Goal: Check status: Check status

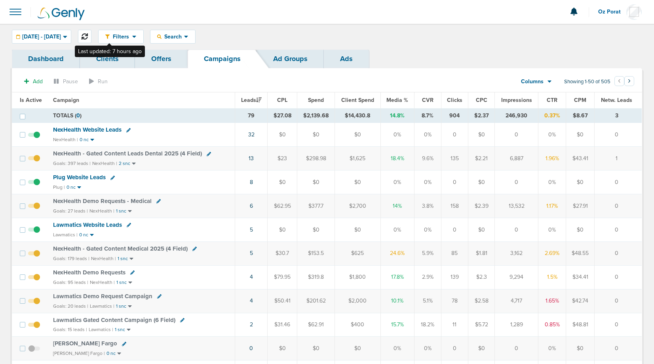
click at [88, 36] on icon at bounding box center [85, 36] width 6 height 6
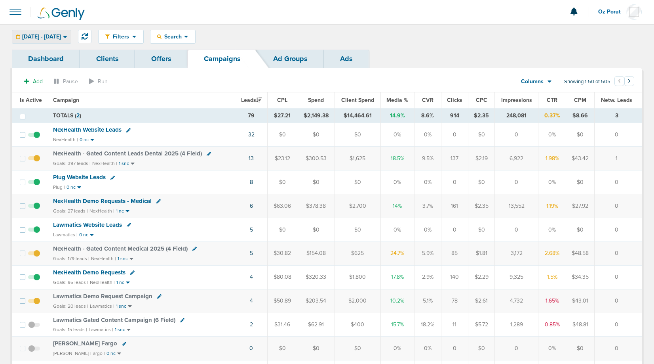
click at [61, 34] on span "[DATE] - [DATE]" at bounding box center [41, 37] width 39 height 6
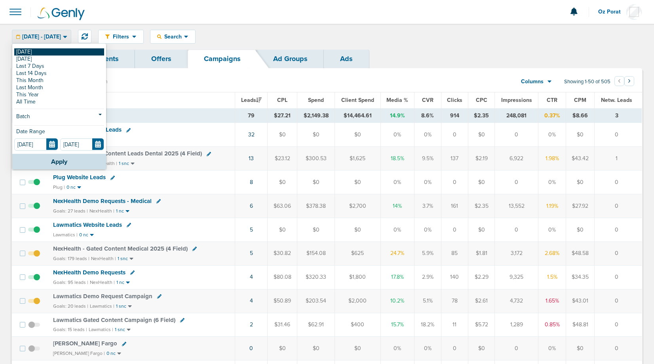
click at [40, 50] on link "[DATE]" at bounding box center [59, 51] width 90 height 7
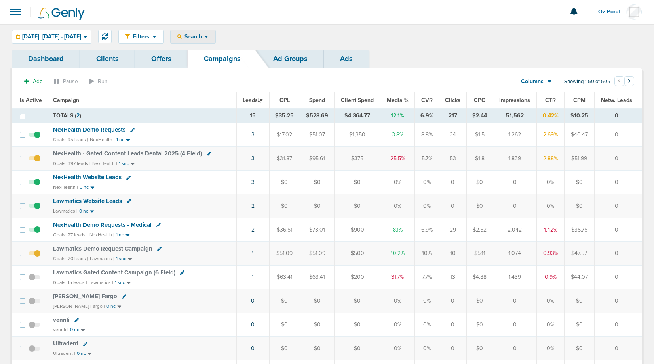
click at [214, 33] on div "Search" at bounding box center [193, 36] width 45 height 13
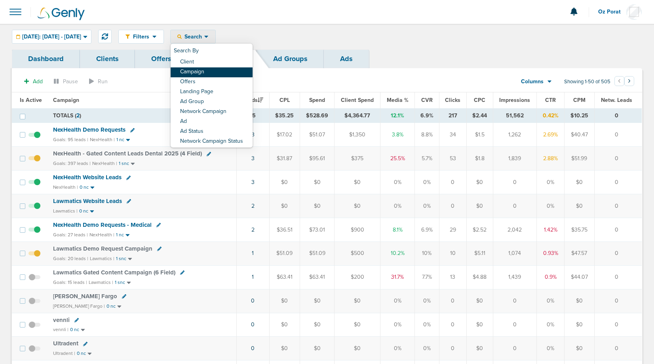
click at [220, 72] on link "Campaign" at bounding box center [212, 72] width 82 height 10
select select "cmpName"
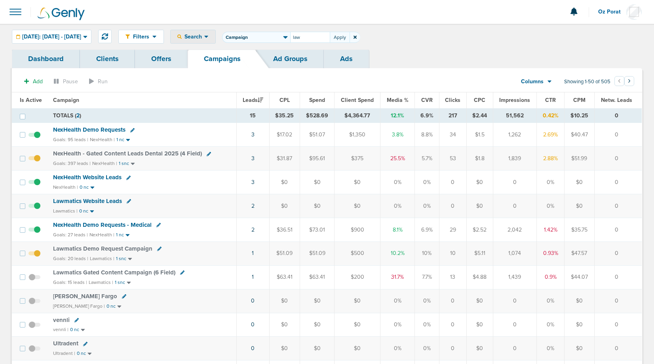
type input "law"
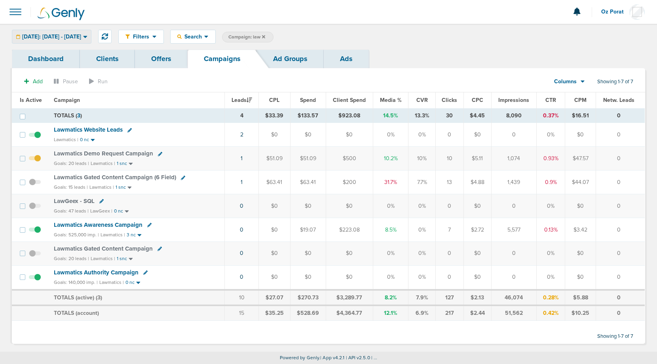
click at [81, 36] on span "[DATE]: [DATE] - [DATE]" at bounding box center [51, 37] width 59 height 6
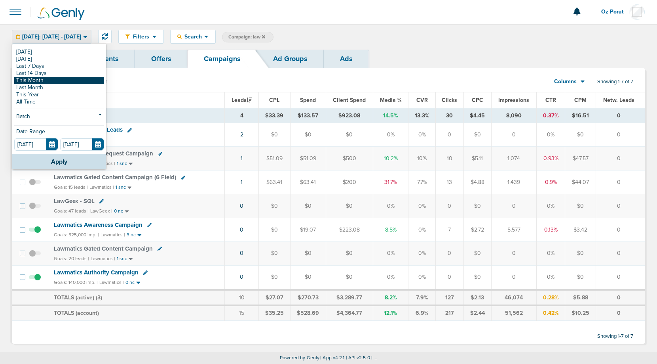
click at [59, 80] on link "This Month" at bounding box center [59, 80] width 90 height 7
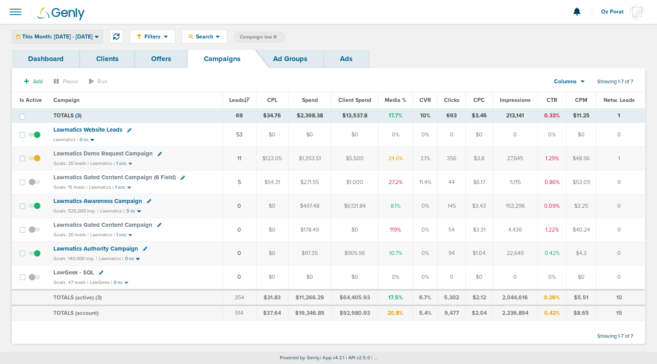
click at [102, 40] on div "This Month: [DATE] - [DATE]" at bounding box center [57, 36] width 90 height 13
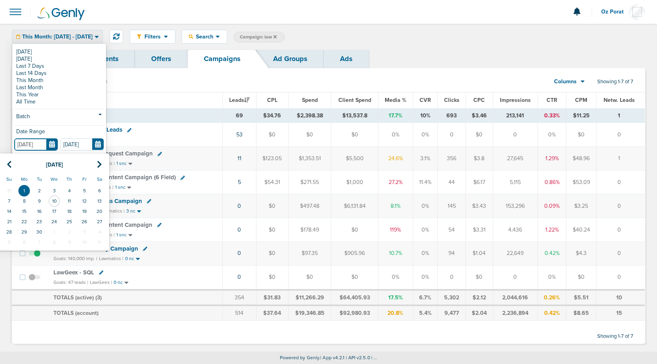
click at [52, 145] on input "[DATE]" at bounding box center [36, 144] width 44 height 12
click at [9, 163] on icon at bounding box center [9, 164] width 5 height 8
click at [81, 188] on td "1" at bounding box center [84, 190] width 15 height 10
type input "[DATE]"
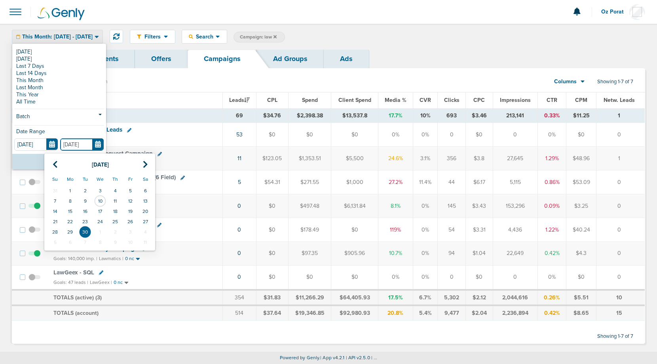
click at [94, 142] on input "[DATE]" at bounding box center [82, 144] width 44 height 12
click at [53, 166] on icon at bounding box center [55, 164] width 5 height 8
click at [56, 209] on td "10" at bounding box center [55, 211] width 15 height 10
type input "[DATE]"
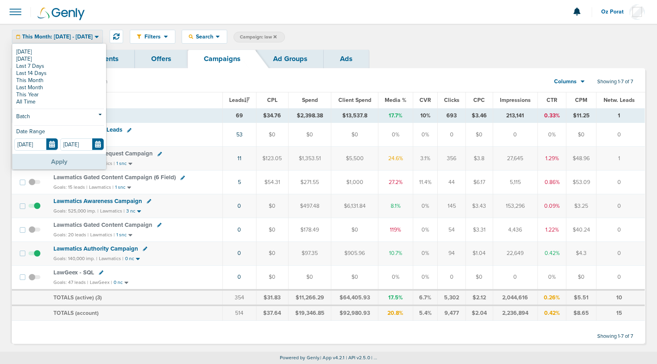
click at [66, 160] on button "Apply" at bounding box center [59, 161] width 94 height 15
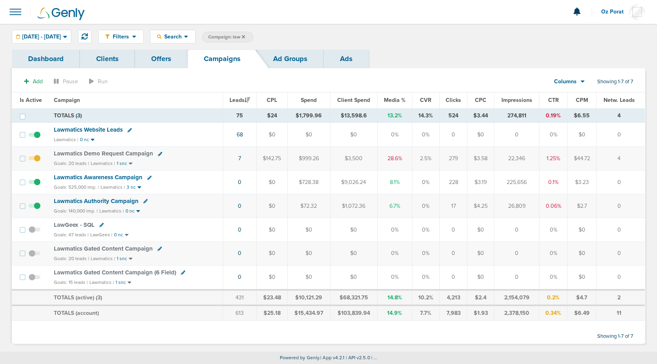
click at [103, 128] on span "Lawmatics Website Leads" at bounding box center [88, 129] width 69 height 7
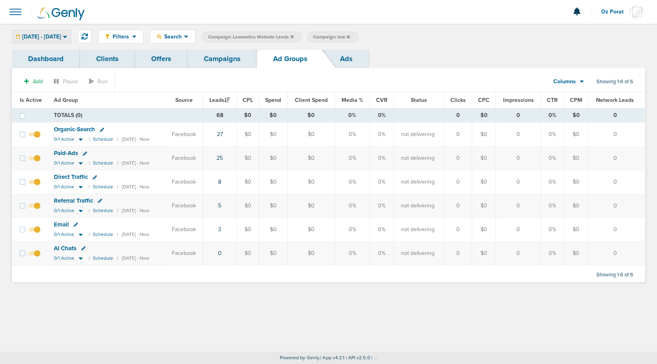
click at [61, 33] on div "[DATE] - [DATE]" at bounding box center [41, 36] width 59 height 13
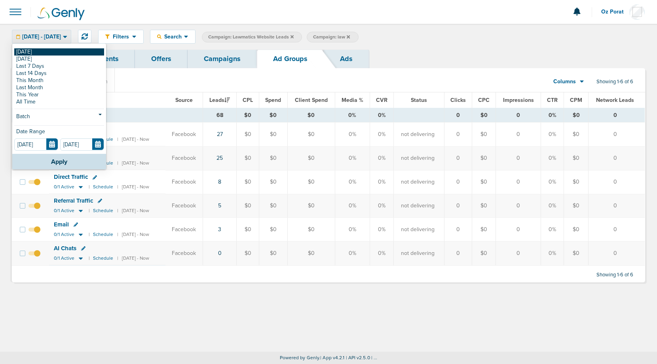
click at [42, 53] on link "[DATE]" at bounding box center [59, 51] width 90 height 7
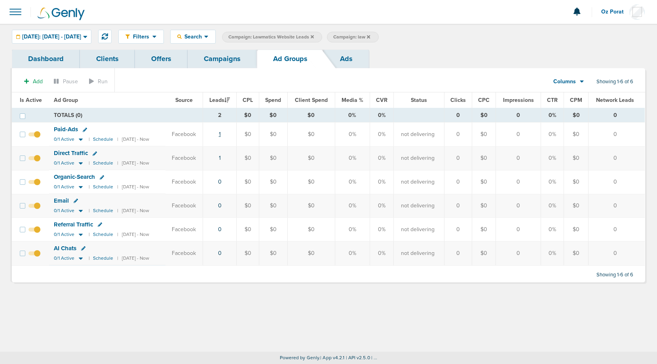
click at [221, 131] on link "1" at bounding box center [220, 134] width 2 height 7
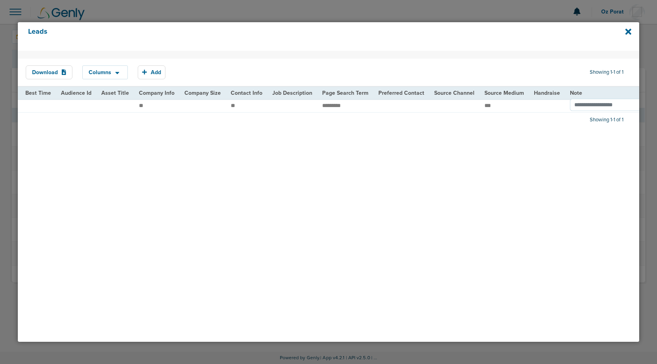
scroll to position [0, 882]
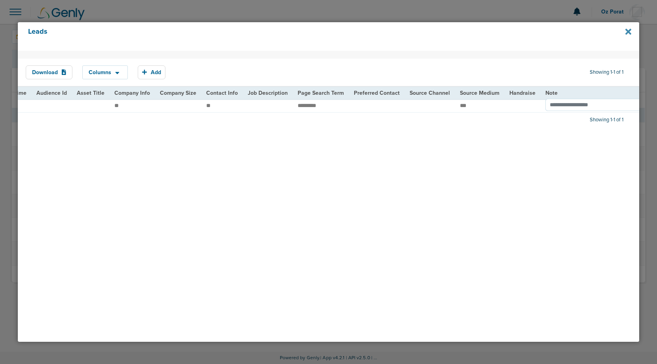
click at [626, 29] on icon at bounding box center [629, 32] width 6 height 6
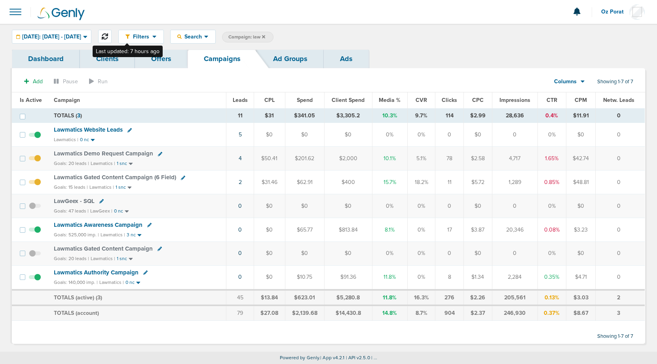
click at [108, 36] on icon at bounding box center [105, 36] width 6 height 6
click at [81, 39] on span "Today: 09.09.2025 - 09.09.2025" at bounding box center [51, 37] width 59 height 6
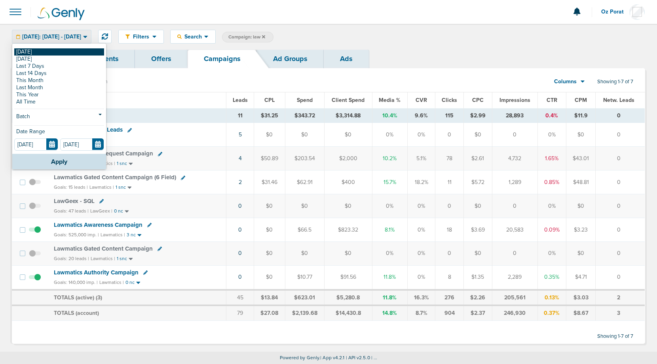
click at [65, 50] on link "[DATE]" at bounding box center [59, 51] width 90 height 7
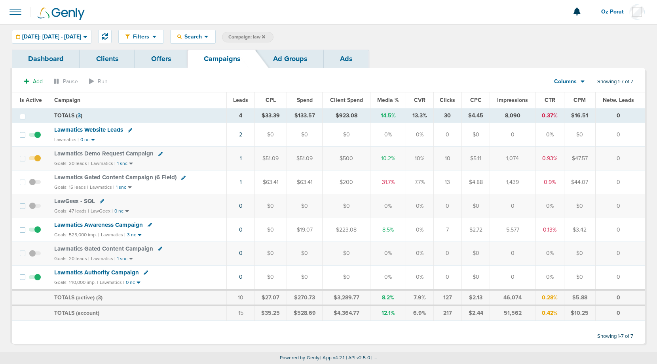
click at [265, 37] on icon at bounding box center [263, 36] width 3 height 3
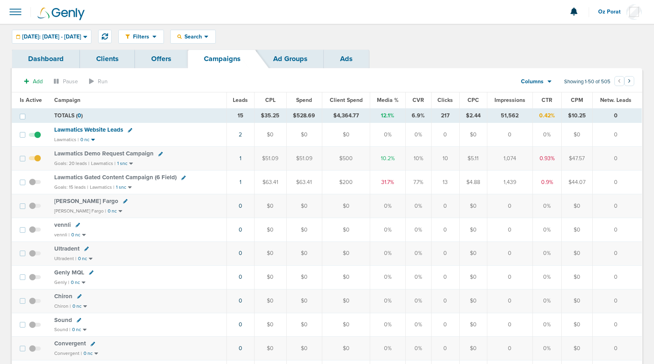
click at [238, 101] on span "Leads" at bounding box center [240, 100] width 15 height 7
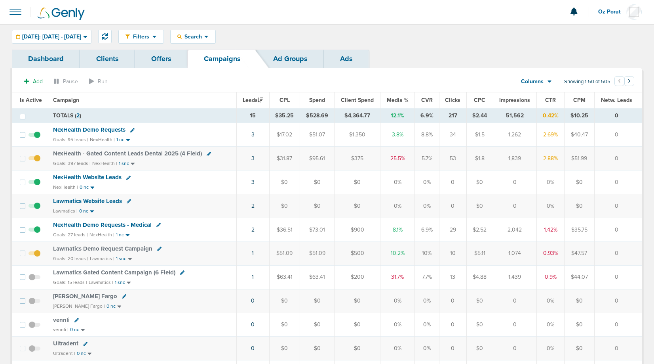
click at [10, 13] on span at bounding box center [15, 11] width 17 height 17
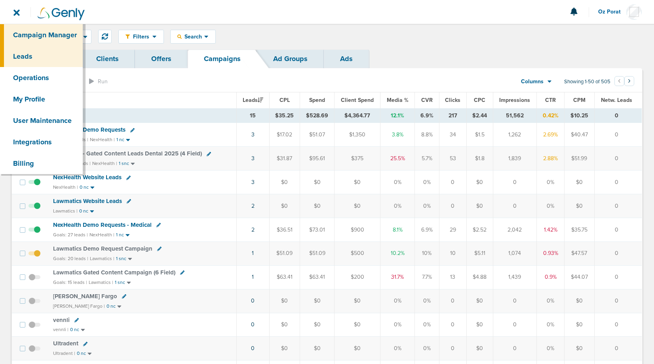
click at [40, 55] on link "Leads" at bounding box center [41, 56] width 83 height 21
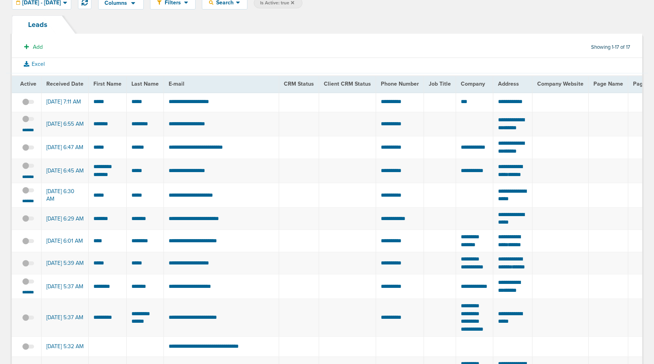
scroll to position [37, 0]
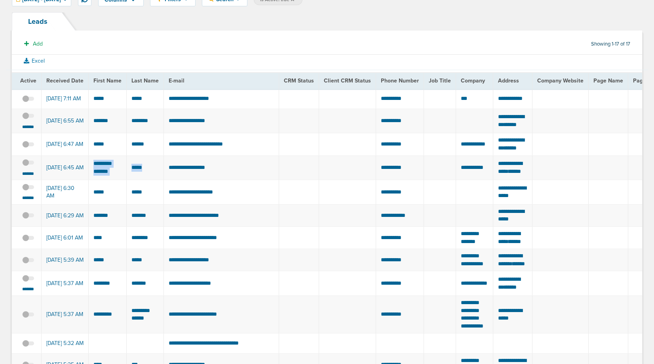
drag, startPoint x: 93, startPoint y: 182, endPoint x: 152, endPoint y: 192, distance: 60.6
copy tr "********"
click at [26, 166] on span at bounding box center [28, 166] width 12 height 0
click at [28, 164] on input "checkbox" at bounding box center [28, 164] width 0 height 0
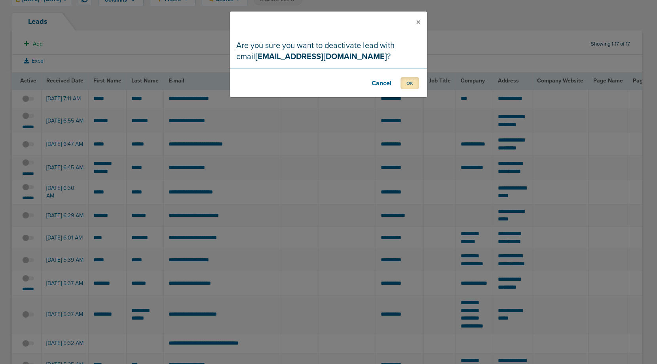
click at [414, 82] on button "OK" at bounding box center [410, 83] width 19 height 12
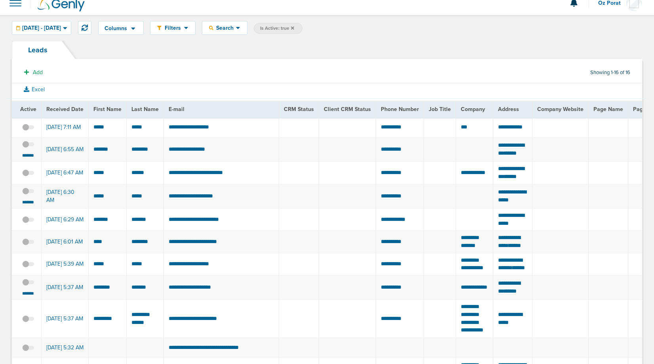
scroll to position [0, 0]
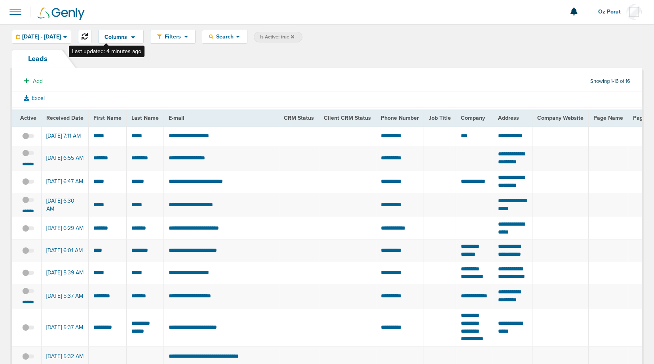
click at [91, 37] on button at bounding box center [84, 36] width 13 height 13
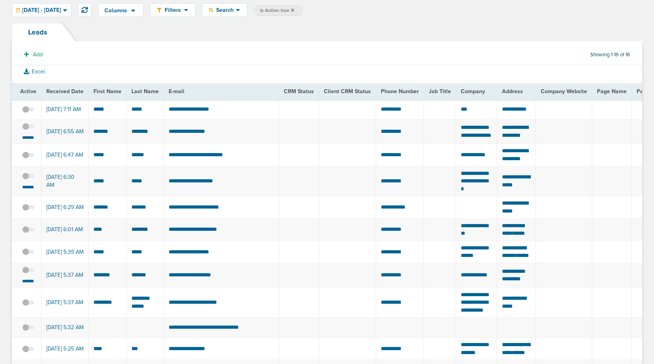
scroll to position [27, 0]
click at [29, 140] on small "*******" at bounding box center [28, 137] width 17 height 6
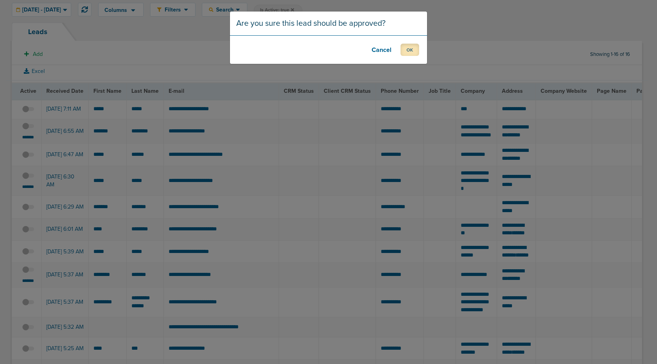
click at [412, 46] on button "OK" at bounding box center [410, 50] width 19 height 12
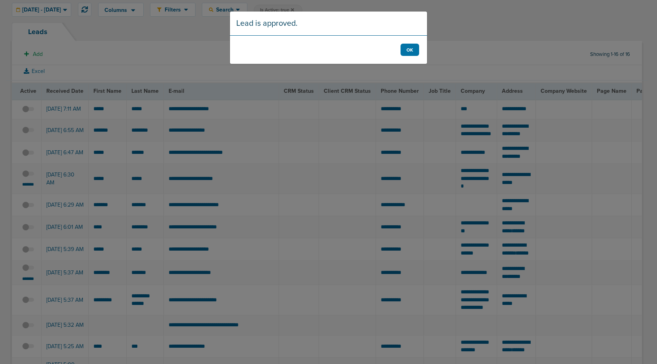
click at [420, 52] on footer "OK" at bounding box center [328, 49] width 197 height 29
click at [413, 52] on button "OK" at bounding box center [410, 50] width 19 height 12
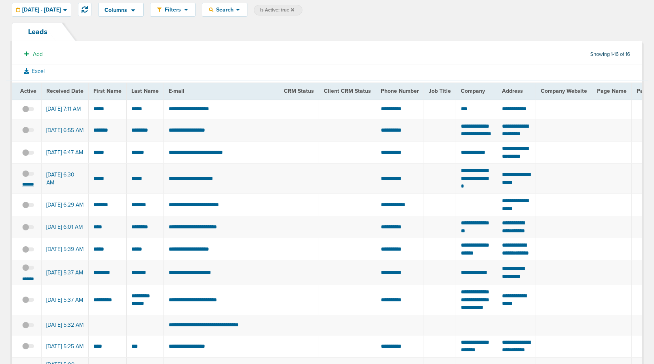
click at [24, 187] on small "*******" at bounding box center [28, 184] width 17 height 6
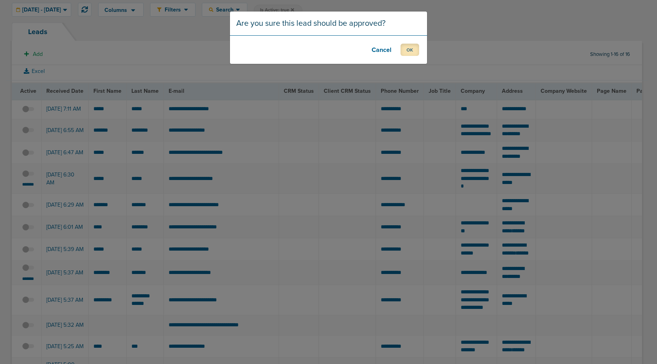
click at [409, 49] on button "OK" at bounding box center [410, 50] width 19 height 12
click at [410, 49] on button "OK" at bounding box center [410, 50] width 19 height 12
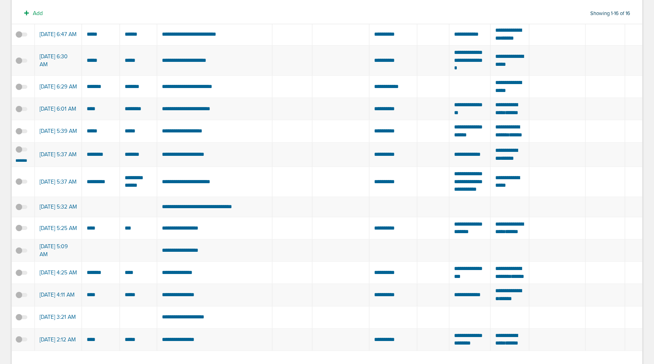
scroll to position [0, 0]
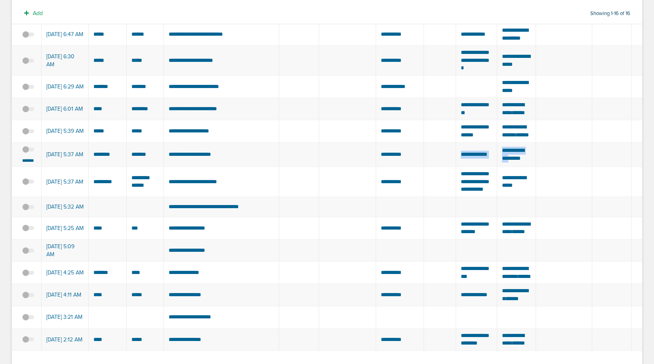
drag, startPoint x: 455, startPoint y: 194, endPoint x: 523, endPoint y: 194, distance: 68.9
copy tr "**** ****** ********"
click at [192, 167] on td "**********" at bounding box center [221, 154] width 115 height 25
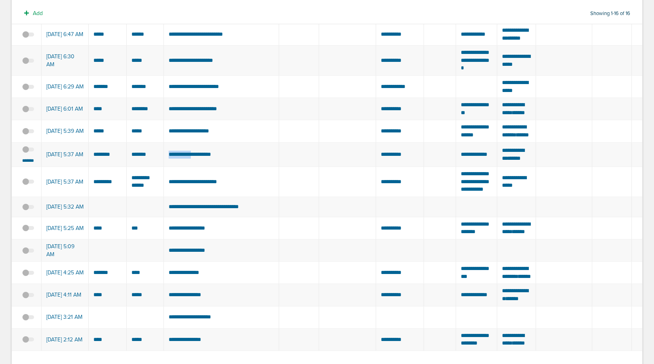
click at [192, 167] on td "**********" at bounding box center [221, 154] width 115 height 25
copy tr "**********"
drag, startPoint x: 92, startPoint y: 198, endPoint x: 147, endPoint y: 198, distance: 55.4
copy tr
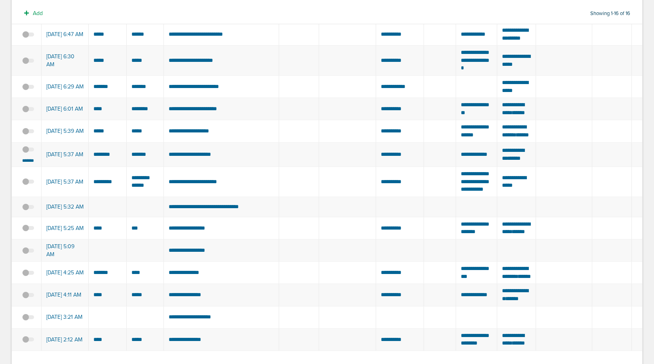
click at [29, 153] on span at bounding box center [28, 153] width 12 height 0
click at [28, 151] on input "checkbox" at bounding box center [28, 151] width 0 height 0
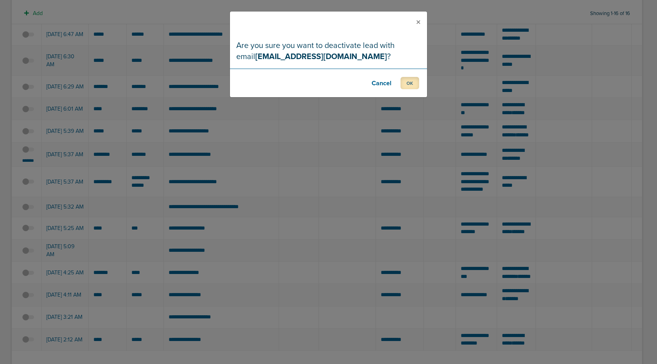
click at [408, 87] on button "OK" at bounding box center [410, 83] width 19 height 12
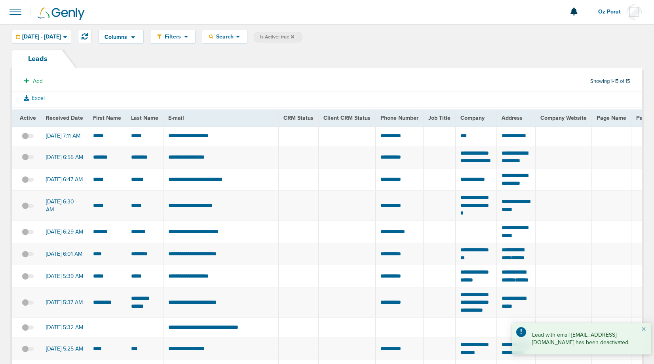
click at [20, 15] on span at bounding box center [15, 11] width 17 height 17
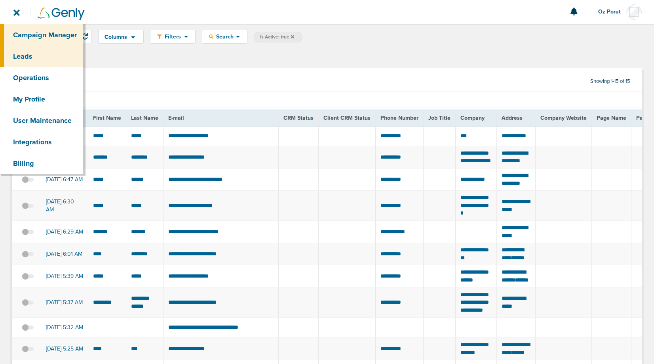
click at [37, 36] on link "Campaign Manager" at bounding box center [41, 34] width 83 height 21
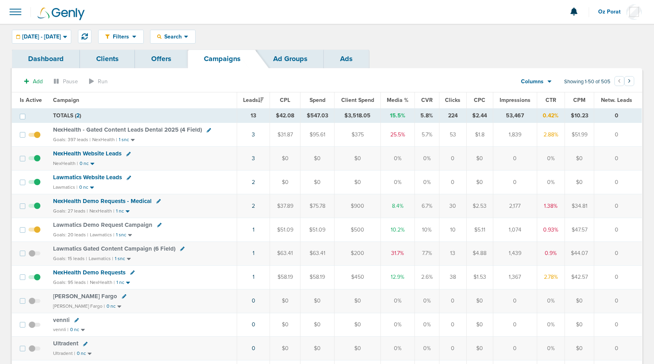
click at [16, 17] on span at bounding box center [15, 11] width 17 height 17
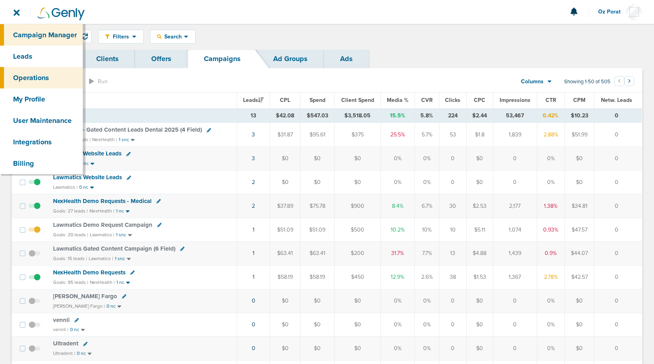
click at [30, 76] on link "Operations" at bounding box center [41, 77] width 83 height 21
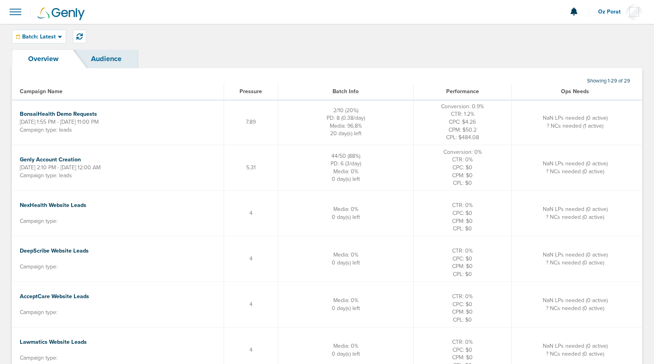
click at [17, 13] on span at bounding box center [15, 11] width 17 height 17
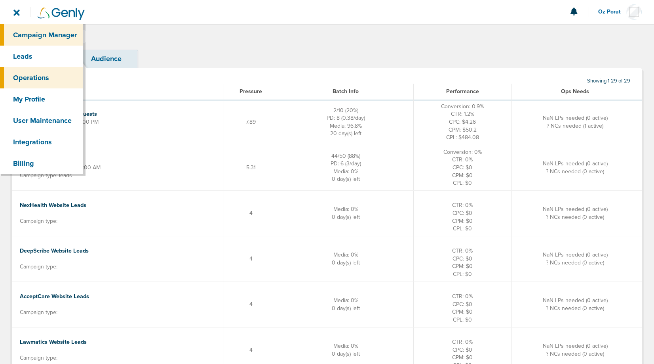
click at [25, 41] on link "Campaign Manager" at bounding box center [41, 34] width 83 height 21
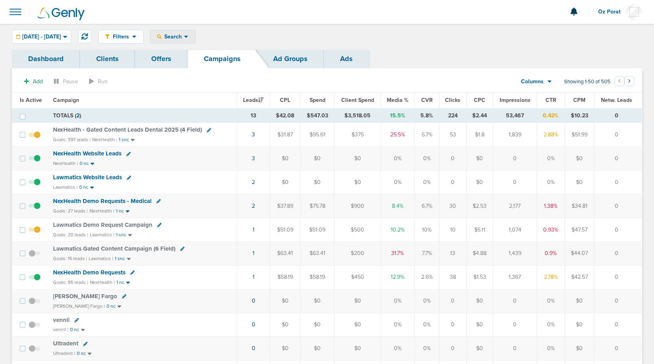
click at [193, 32] on div "Search" at bounding box center [172, 36] width 45 height 13
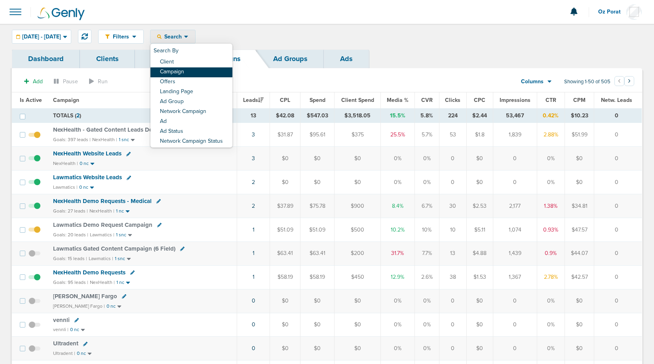
click at [198, 71] on link "Campaign" at bounding box center [191, 72] width 82 height 10
select select "cmpName"
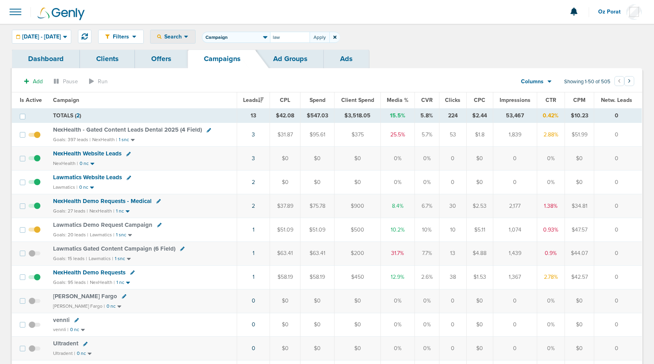
type input "law"
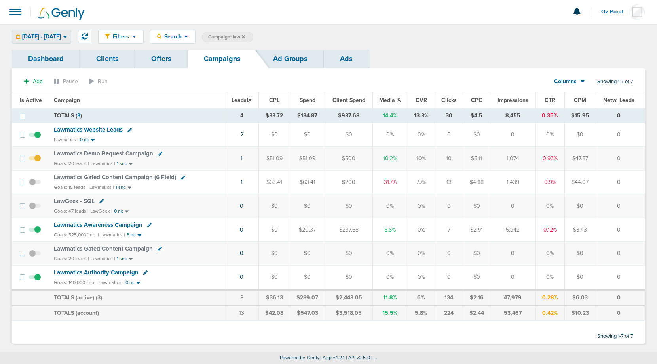
click at [61, 35] on span "09.10.2025 - 09.10.2025" at bounding box center [41, 37] width 39 height 6
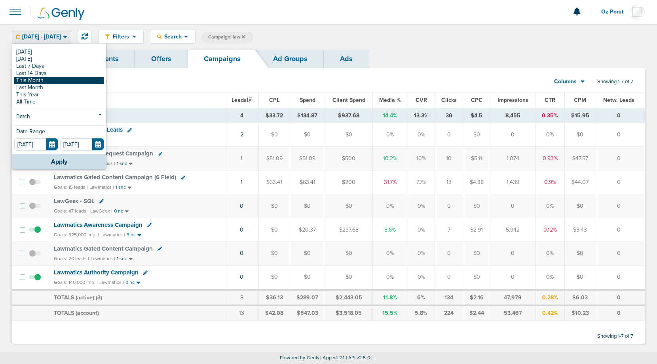
click at [55, 80] on link "This Month" at bounding box center [59, 80] width 90 height 7
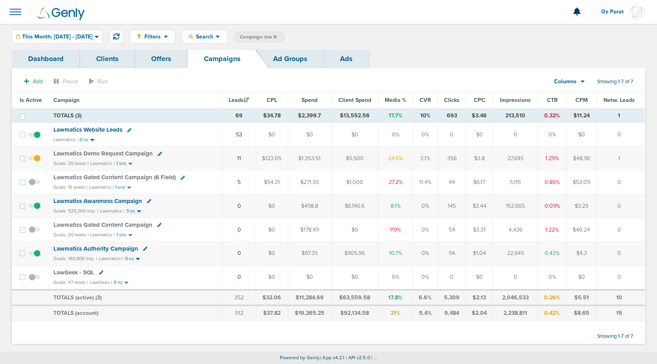
click at [579, 82] on div "Columns" at bounding box center [565, 82] width 35 height 8
click at [577, 105] on link "Sales Performance" at bounding box center [587, 105] width 79 height 10
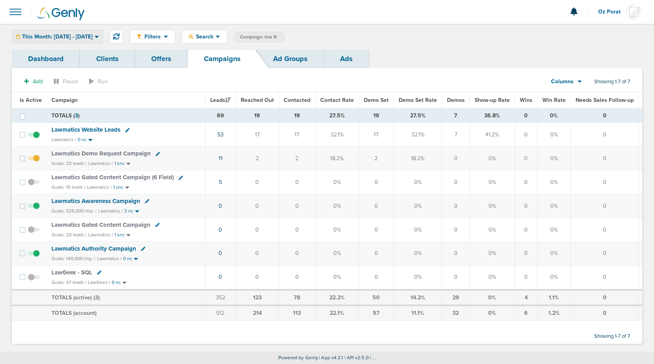
click at [93, 36] on span "This Month: [DATE] - [DATE]" at bounding box center [57, 37] width 70 height 6
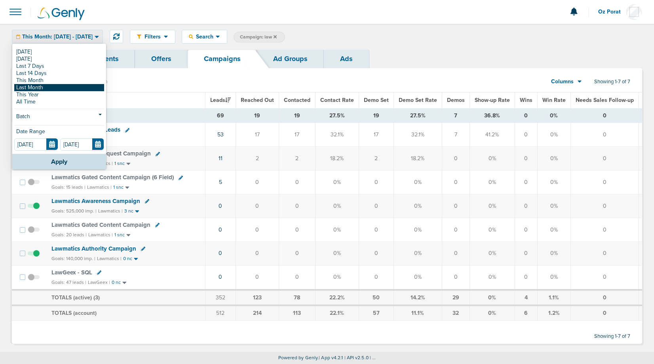
click at [70, 86] on link "Last Month" at bounding box center [59, 87] width 90 height 7
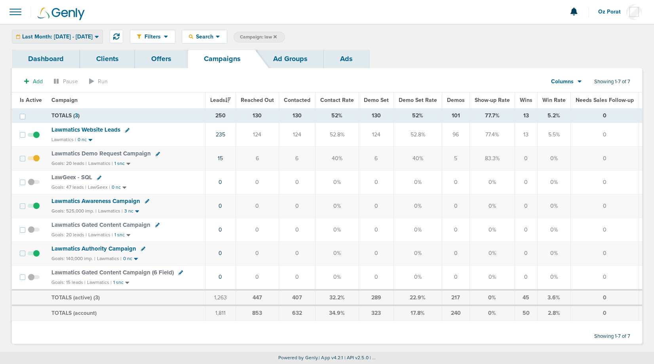
click at [88, 36] on span "Last Month: 08.01.2025 - 08.31.2025" at bounding box center [57, 37] width 70 height 6
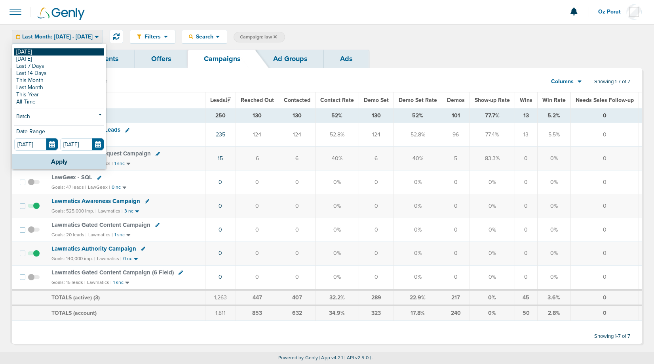
click at [58, 51] on link "[DATE]" at bounding box center [59, 51] width 90 height 7
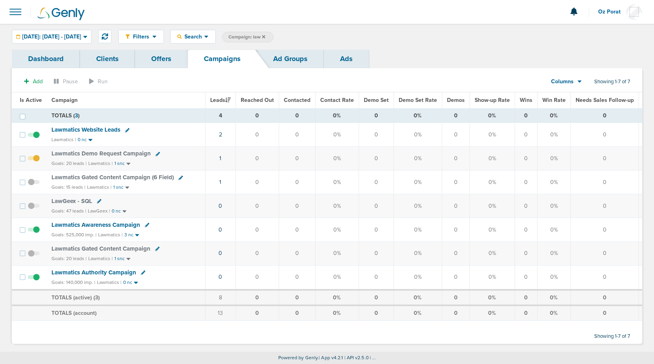
click at [265, 37] on icon at bounding box center [263, 36] width 3 height 3
